Goal: Task Accomplishment & Management: Manage account settings

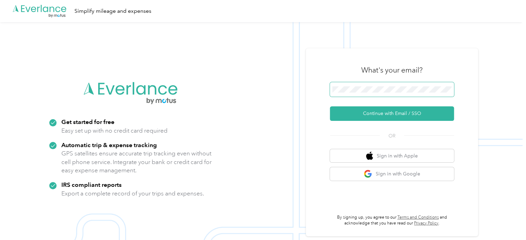
click at [345, 94] on span at bounding box center [392, 89] width 124 height 14
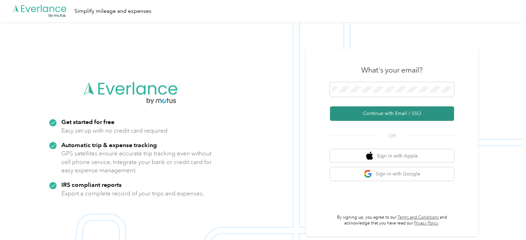
click at [364, 116] on button "Continue with Email / SSO" at bounding box center [392, 113] width 124 height 14
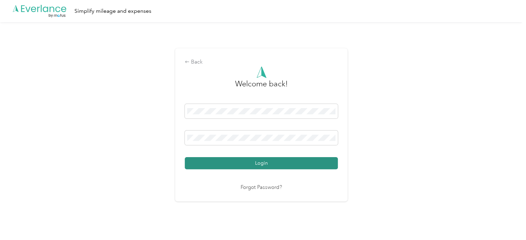
click at [231, 166] on button "Login" at bounding box center [261, 163] width 153 height 12
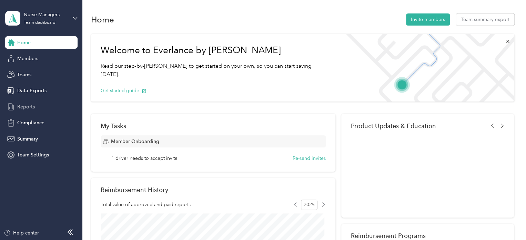
click at [22, 106] on span "Reports" at bounding box center [26, 106] width 18 height 7
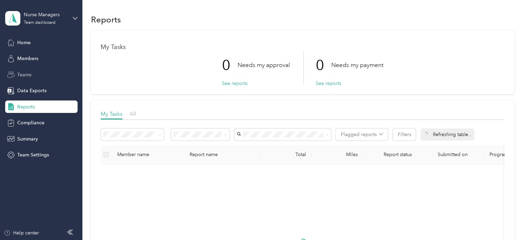
click at [22, 75] on span "Teams" at bounding box center [24, 74] width 14 height 7
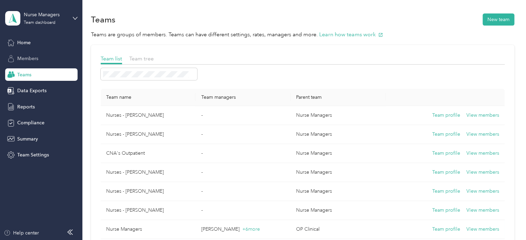
click at [17, 58] on span "Members" at bounding box center [27, 58] width 21 height 7
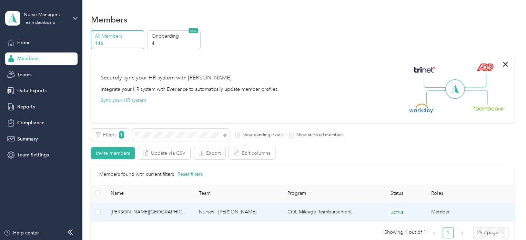
click at [211, 212] on td "Nurses - [PERSON_NAME]" at bounding box center [237, 211] width 89 height 19
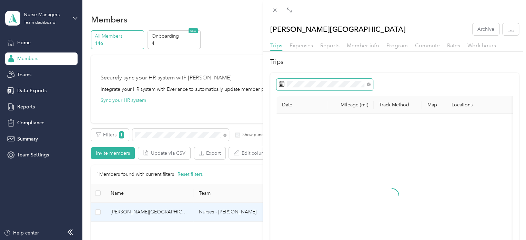
click at [369, 86] on span at bounding box center [369, 84] width 4 height 6
click at [368, 84] on icon at bounding box center [368, 84] width 2 height 2
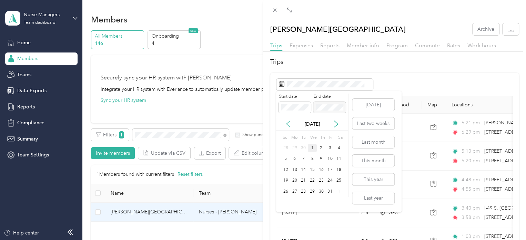
click at [287, 125] on icon at bounding box center [288, 123] width 7 height 7
click at [295, 181] on div "22" at bounding box center [294, 180] width 9 height 9
click at [297, 178] on div "22" at bounding box center [294, 180] width 9 height 9
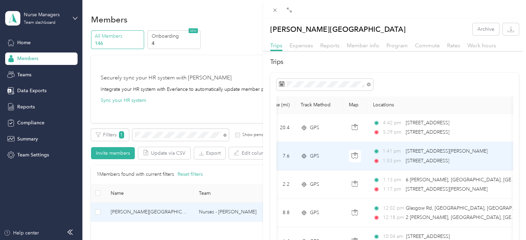
scroll to position [130, 0]
